Goal: Information Seeking & Learning: Learn about a topic

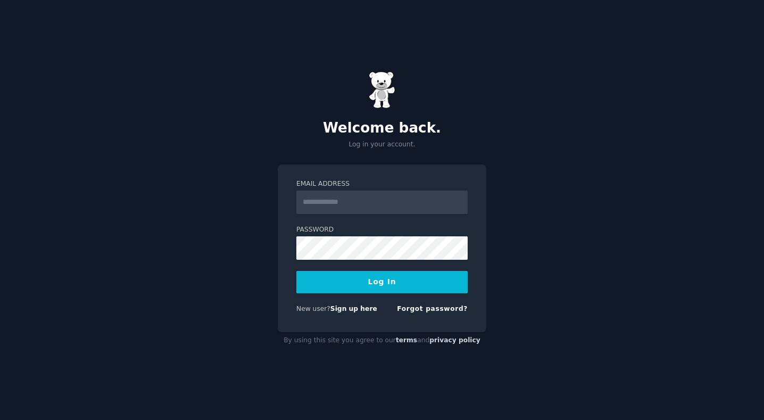
click at [349, 202] on input "Email Address" at bounding box center [381, 201] width 171 height 23
click at [349, 201] on input "Email Address" at bounding box center [381, 201] width 171 height 23
type input "*"
type input "**********"
click at [396, 282] on button "Log In" at bounding box center [381, 282] width 171 height 22
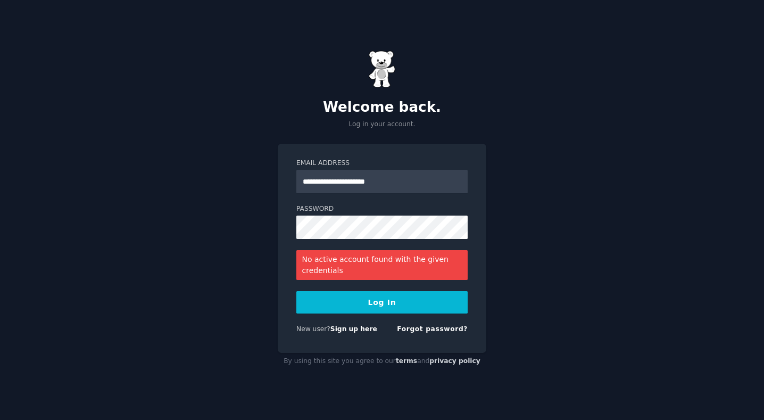
click at [376, 306] on button "Log In" at bounding box center [381, 302] width 171 height 22
click at [393, 303] on button "Log In" at bounding box center [381, 302] width 171 height 22
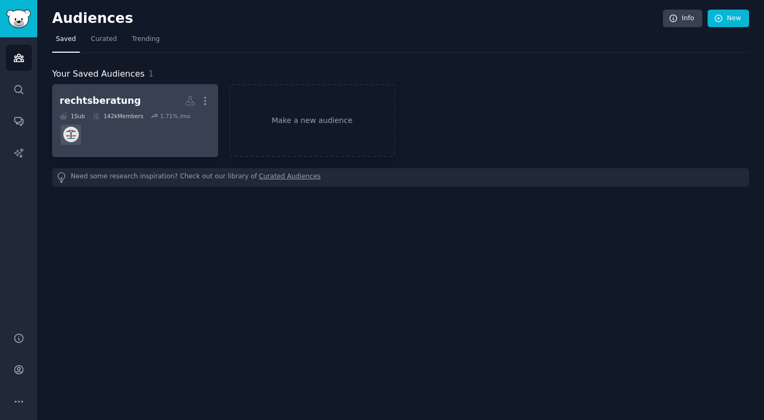
click at [174, 130] on dd at bounding box center [135, 135] width 151 height 30
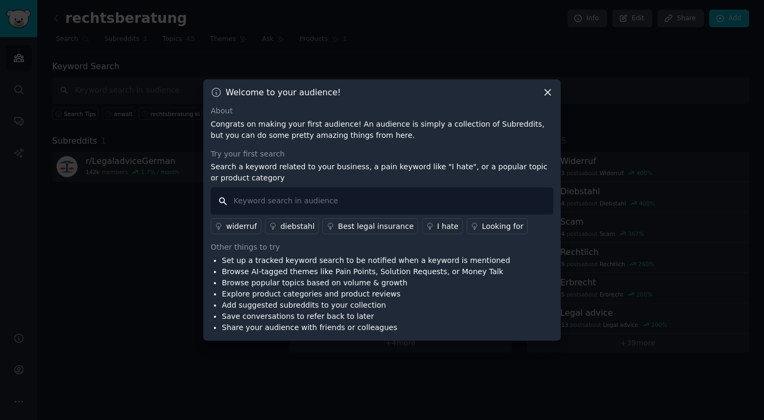
click at [247, 199] on input "text" at bounding box center [382, 200] width 342 height 27
type input "anwalt"
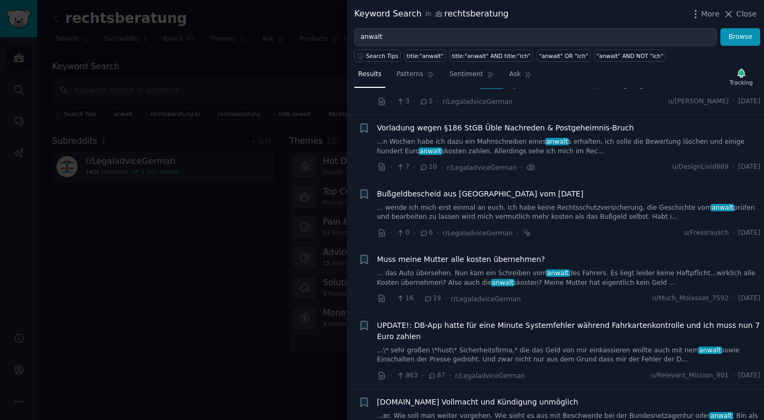
scroll to position [57, 0]
click at [429, 255] on span "Muss meine Mutter alle kosten übernehmen?" at bounding box center [461, 258] width 168 height 11
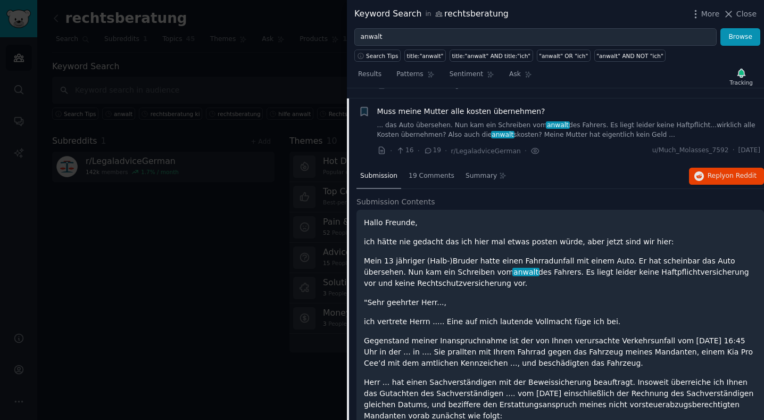
scroll to position [202, 0]
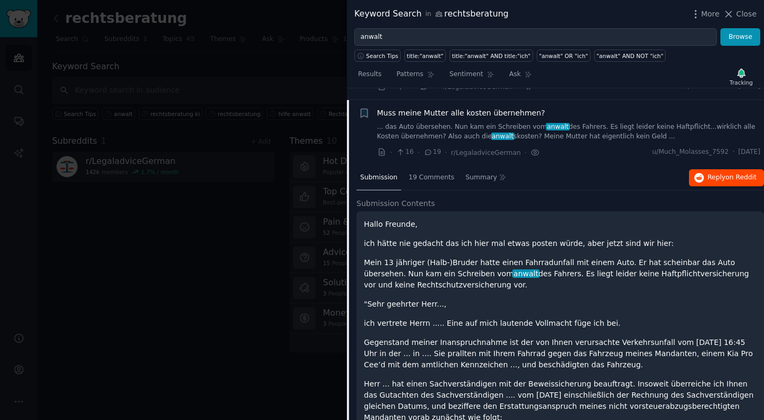
click at [720, 177] on span "Reply on Reddit" at bounding box center [731, 178] width 49 height 10
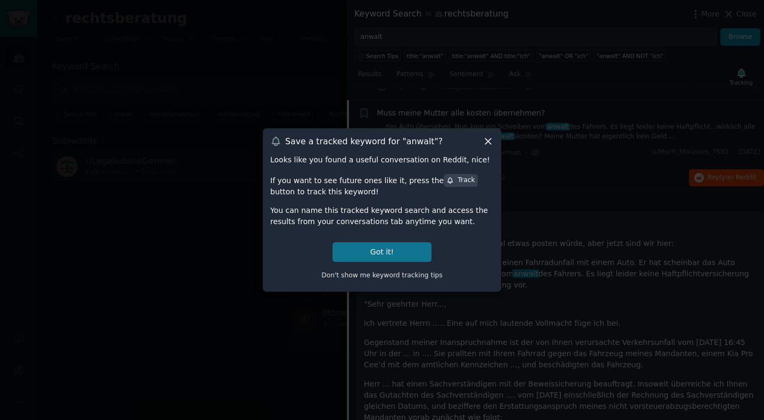
click at [380, 255] on button "Got it!" at bounding box center [381, 252] width 99 height 20
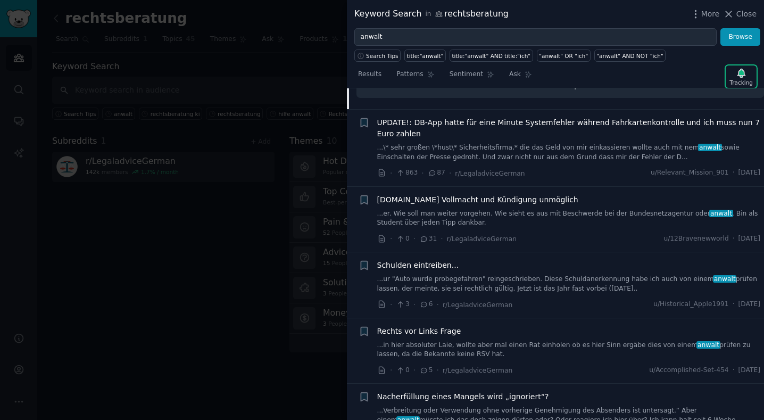
scroll to position [809, 0]
click at [484, 194] on span "[DOMAIN_NAME] Vollmacht und Kündigung unmöglich" at bounding box center [477, 199] width 201 height 11
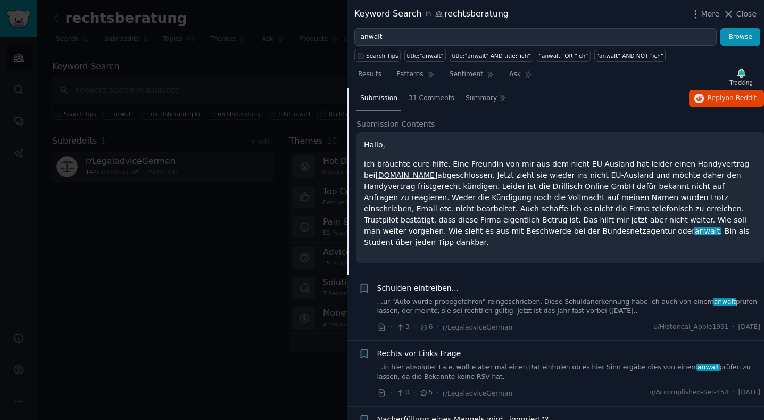
scroll to position [400, 0]
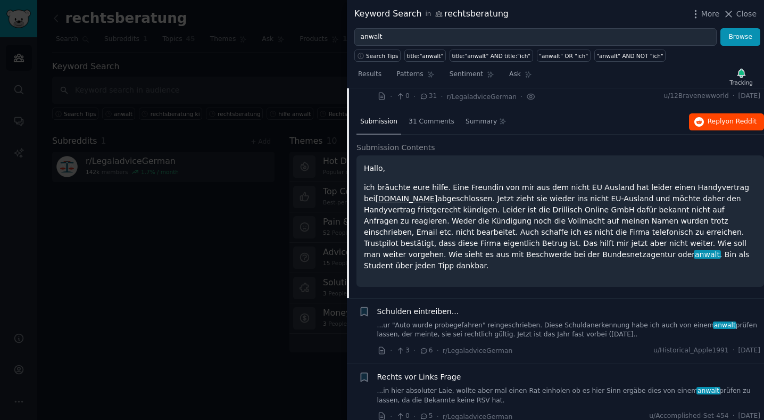
click at [728, 123] on button "Reply on Reddit" at bounding box center [726, 121] width 75 height 17
